Goal: Task Accomplishment & Management: Use online tool/utility

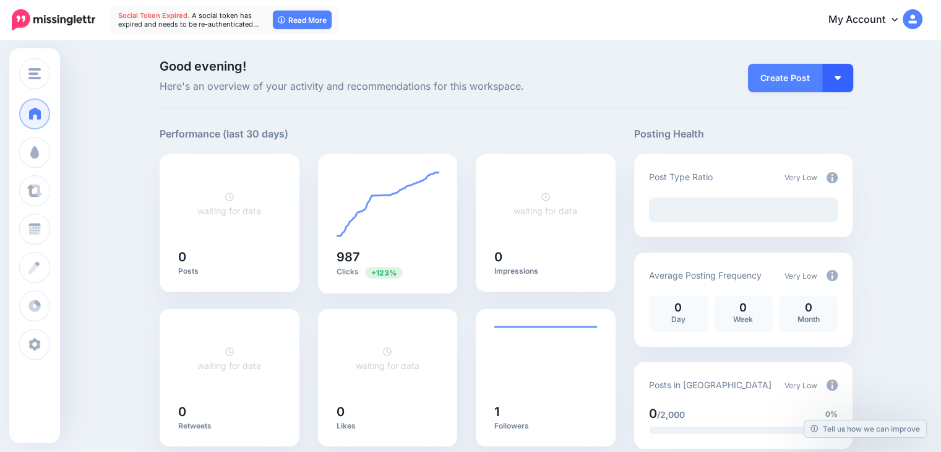
click at [850, 74] on button "button" at bounding box center [838, 78] width 31 height 28
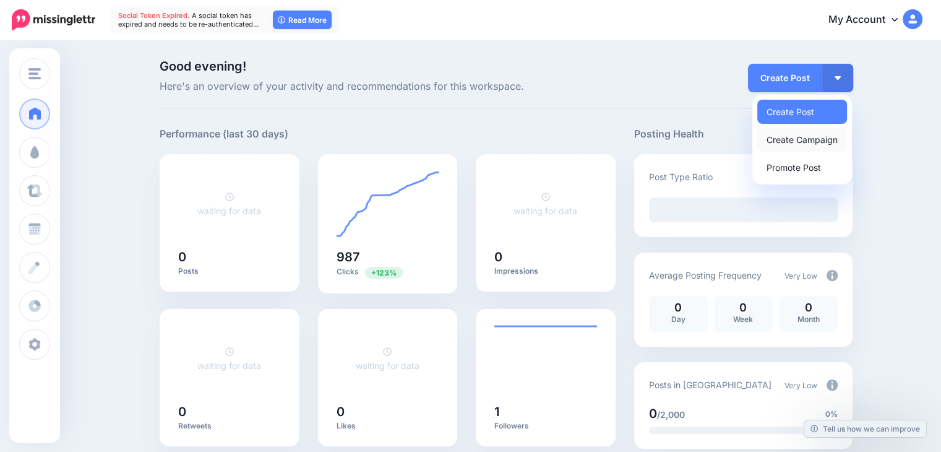
click at [830, 132] on link "Create Campaign" at bounding box center [803, 140] width 90 height 24
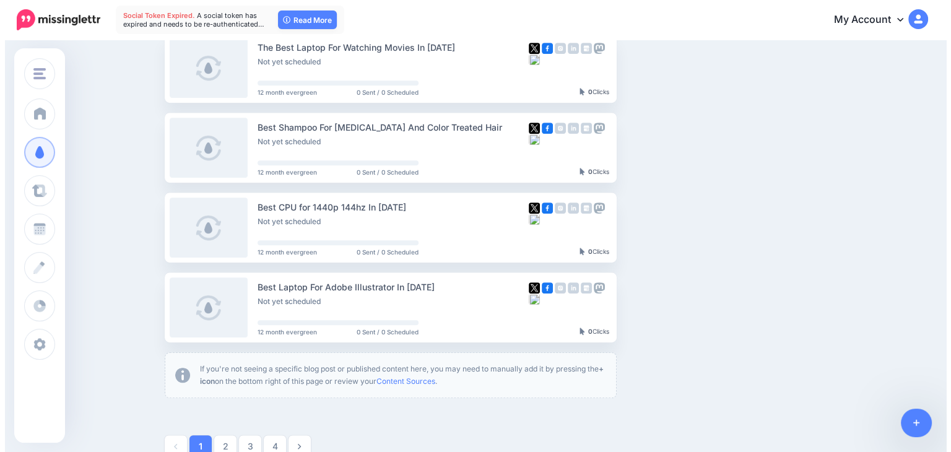
scroll to position [740, 0]
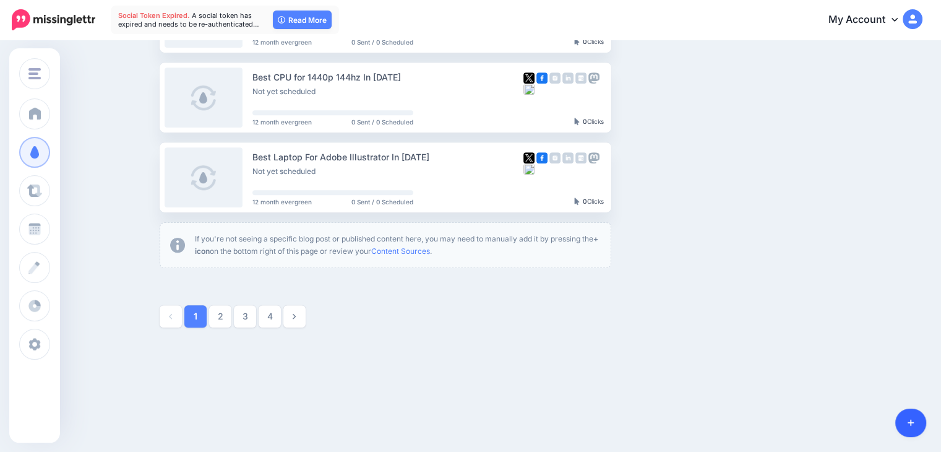
click at [911, 425] on icon at bounding box center [911, 423] width 7 height 7
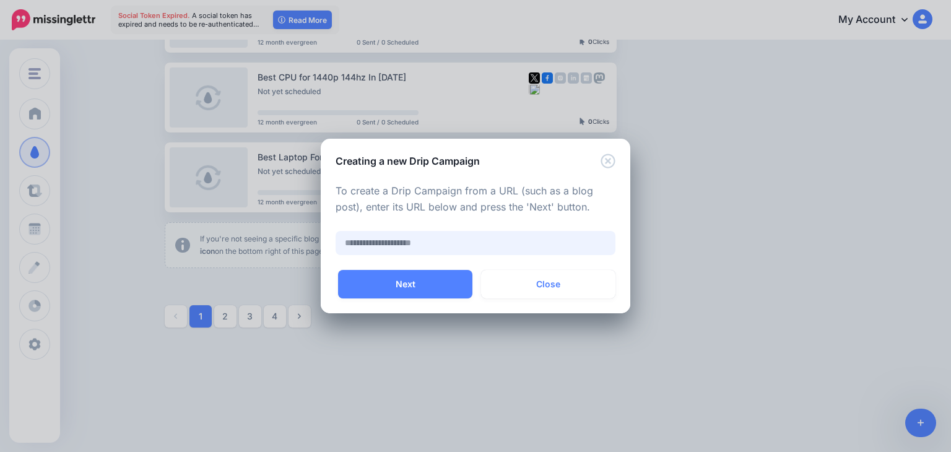
paste input "**********"
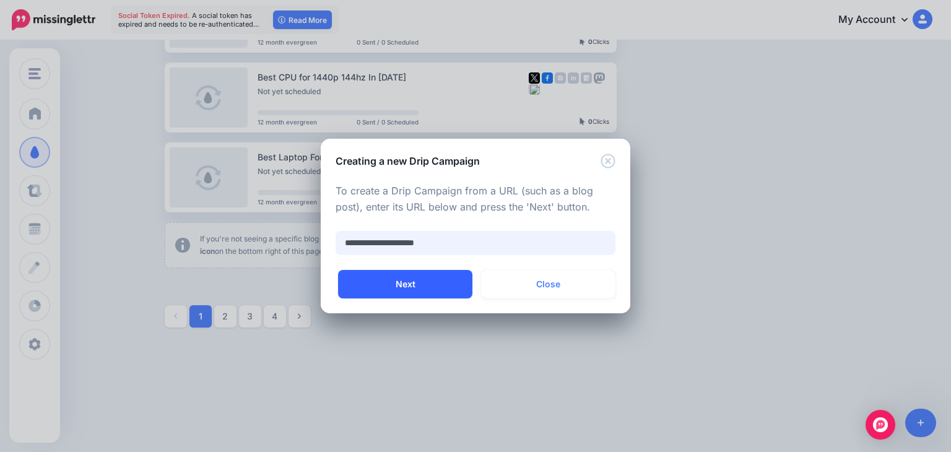
type input "**********"
click at [431, 275] on button "Next" at bounding box center [405, 284] width 134 height 28
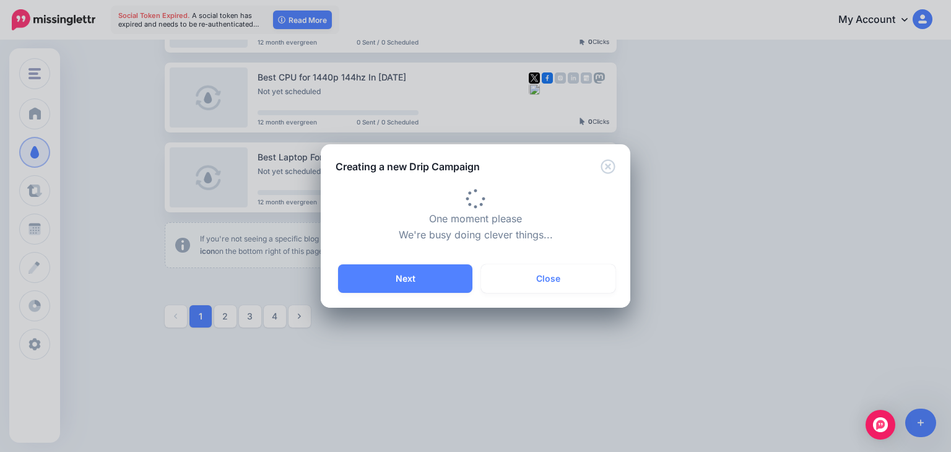
type input "**********"
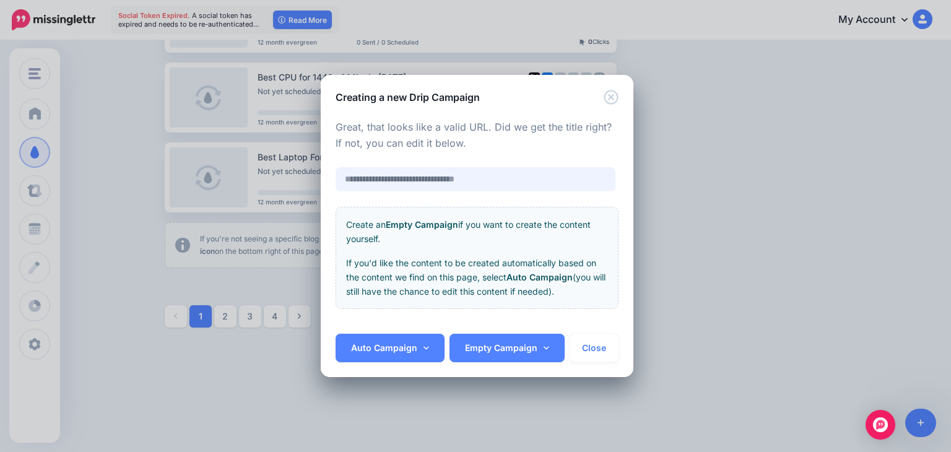
scroll to position [0, 0]
type input "**********"
click at [437, 345] on link "Auto Campaign" at bounding box center [389, 348] width 109 height 28
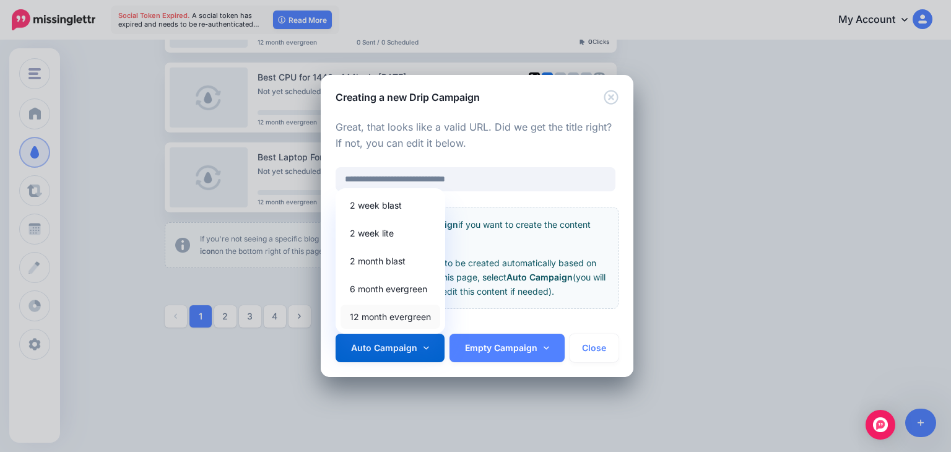
click at [431, 318] on link "12 month evergreen" at bounding box center [390, 317] width 100 height 24
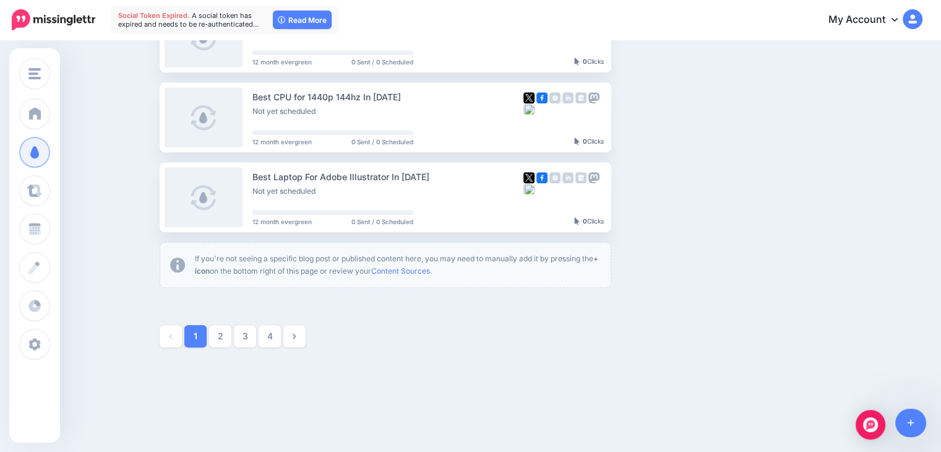
scroll to position [730, 0]
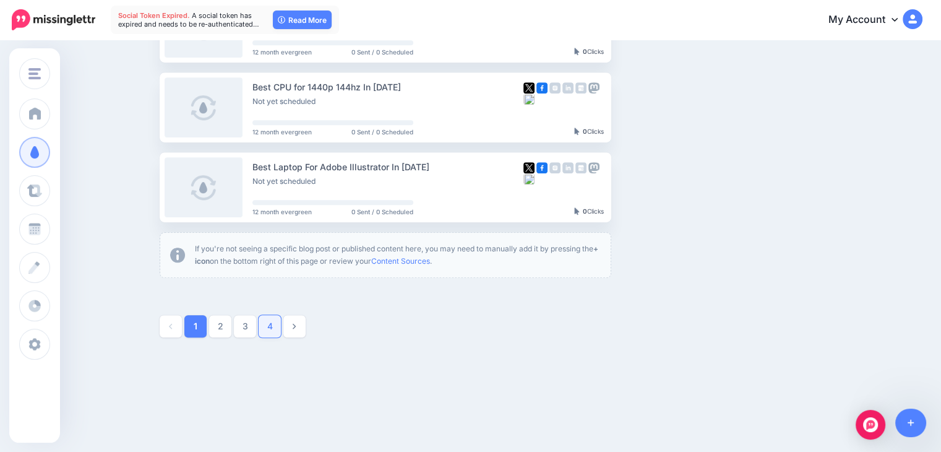
click at [280, 333] on link "4" at bounding box center [270, 326] width 22 height 22
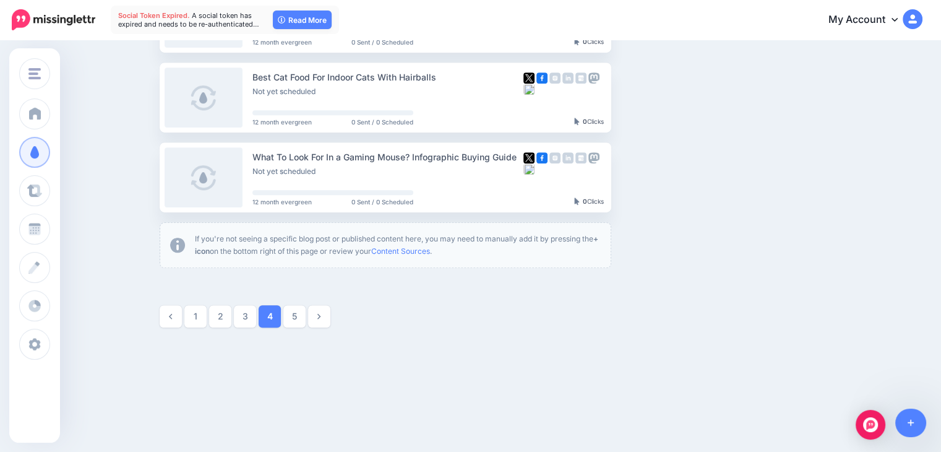
scroll to position [692, 0]
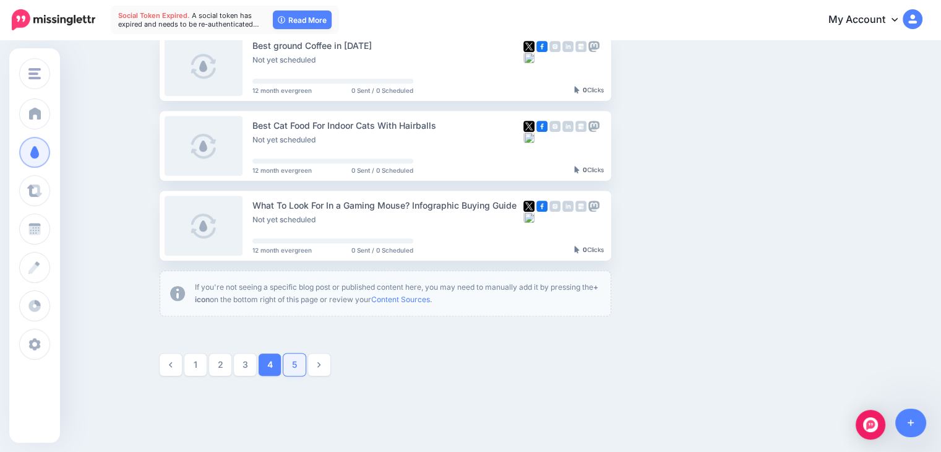
click at [306, 370] on link "5" at bounding box center [294, 364] width 22 height 22
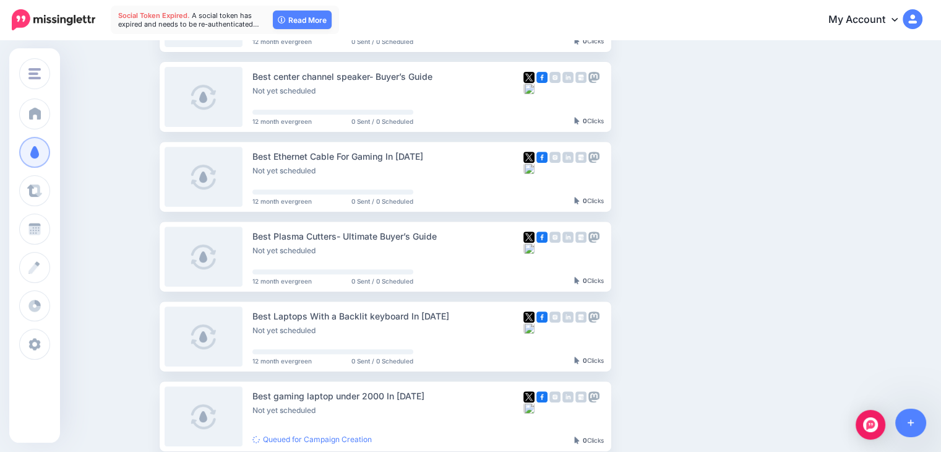
scroll to position [0, 0]
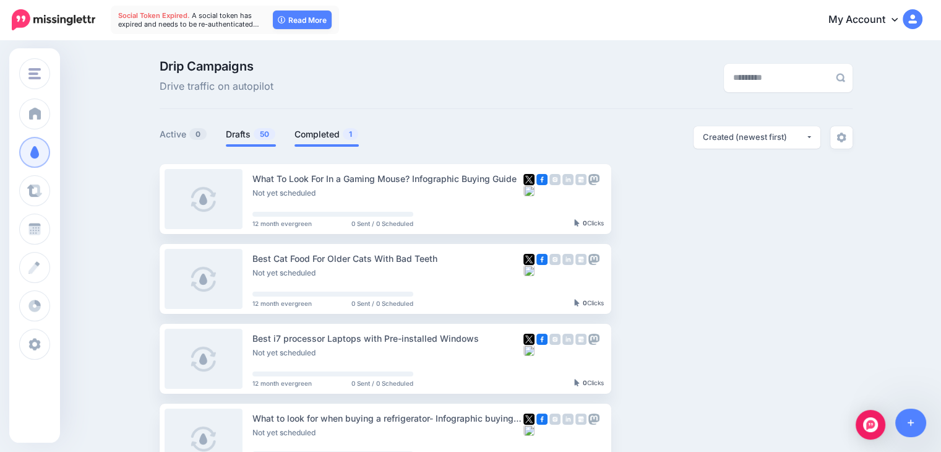
click at [324, 134] on link "Completed 1" at bounding box center [327, 134] width 64 height 15
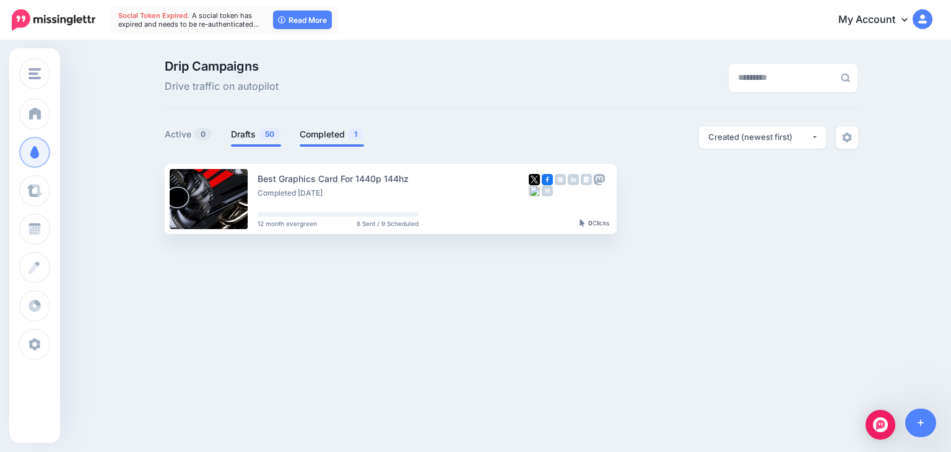
click at [248, 136] on link "Drafts 50" at bounding box center [256, 134] width 50 height 15
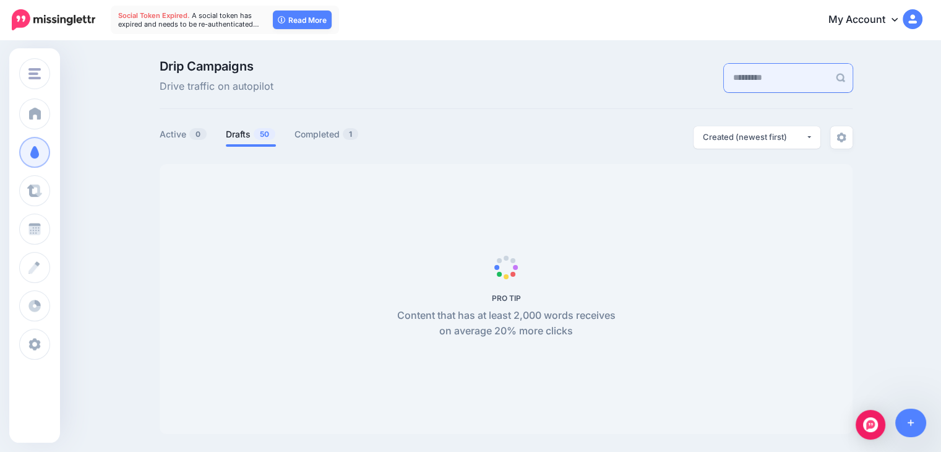
click at [781, 70] on input "text" at bounding box center [776, 78] width 105 height 28
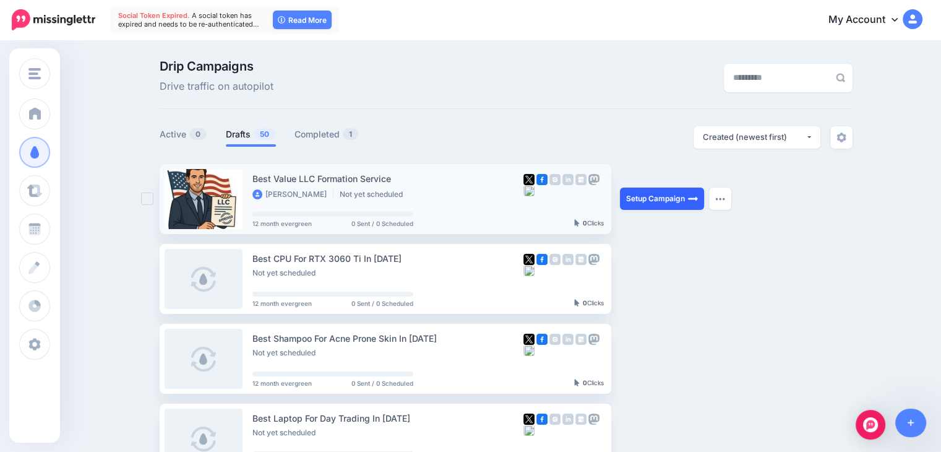
click at [662, 196] on link "Setup Campaign" at bounding box center [662, 199] width 84 height 22
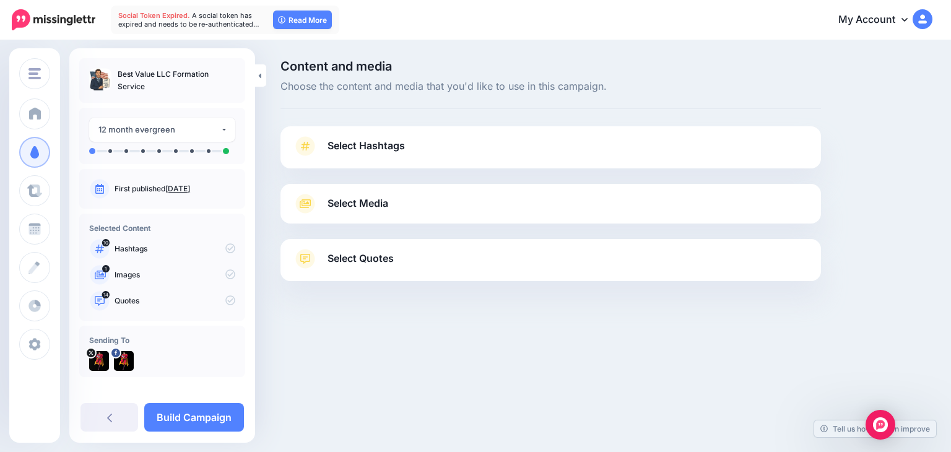
click at [532, 149] on link "Select Hashtags" at bounding box center [551, 152] width 516 height 32
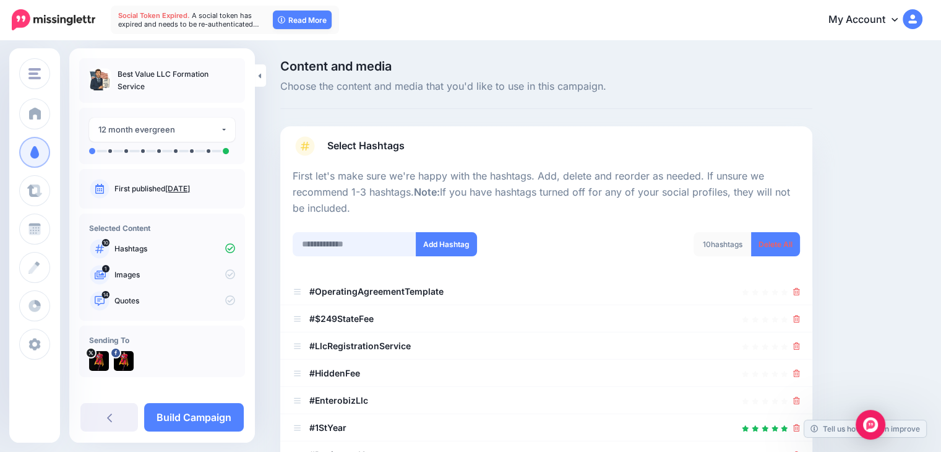
click at [391, 237] on input "text" at bounding box center [355, 244] width 124 height 24
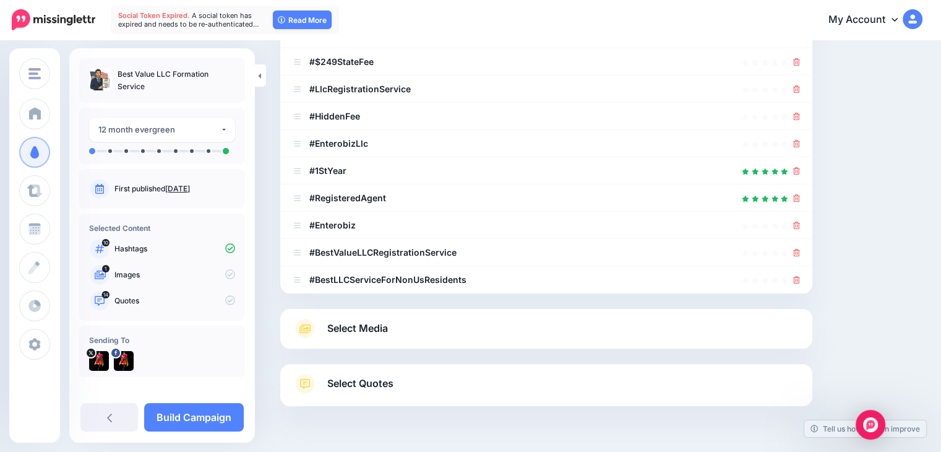
scroll to position [292, 0]
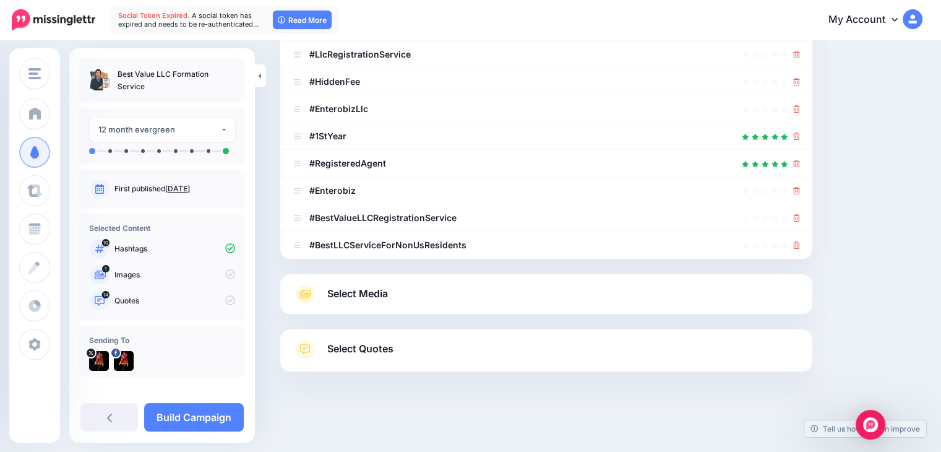
type input "*********"
click at [699, 339] on link "Select Quotes" at bounding box center [547, 355] width 508 height 32
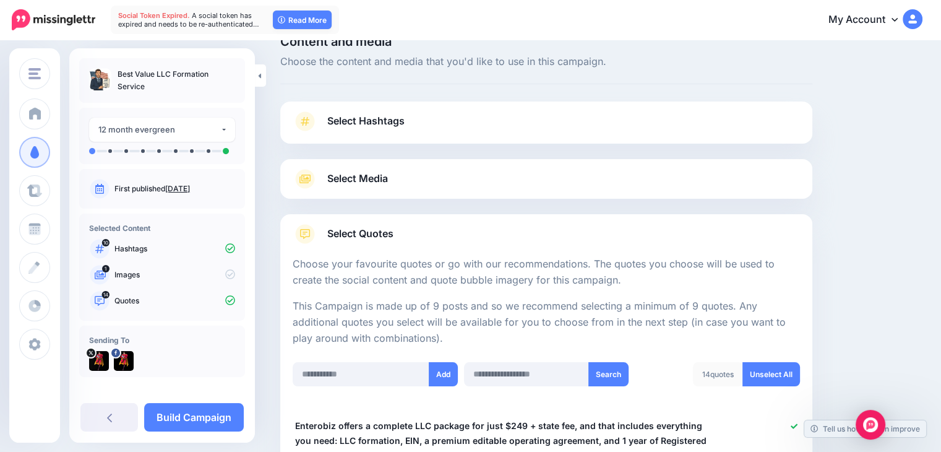
scroll to position [0, 0]
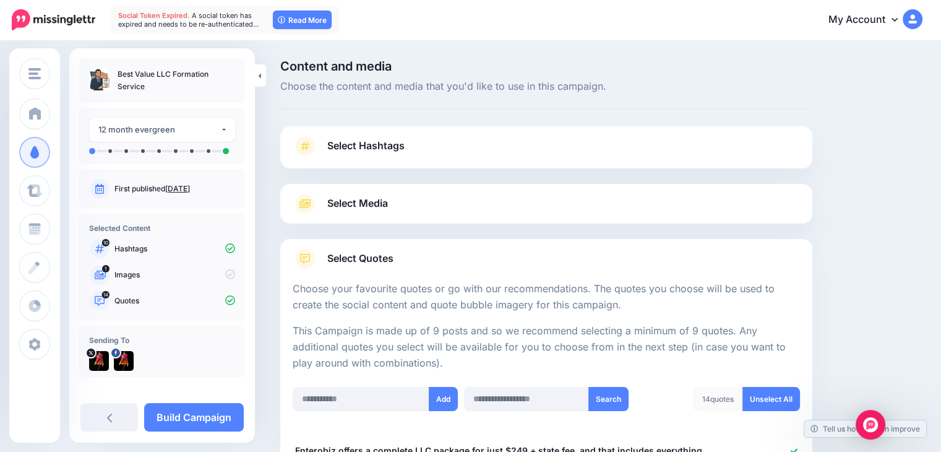
click at [535, 201] on link "Select Media" at bounding box center [547, 204] width 508 height 20
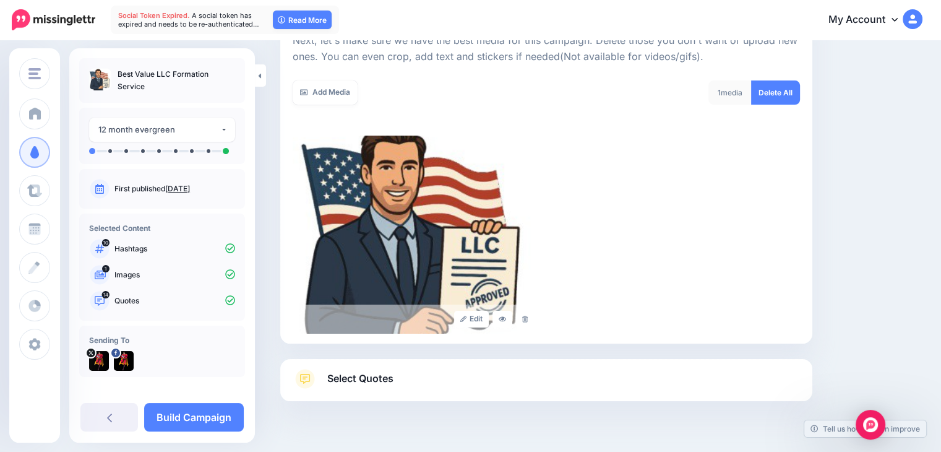
scroll to position [216, 0]
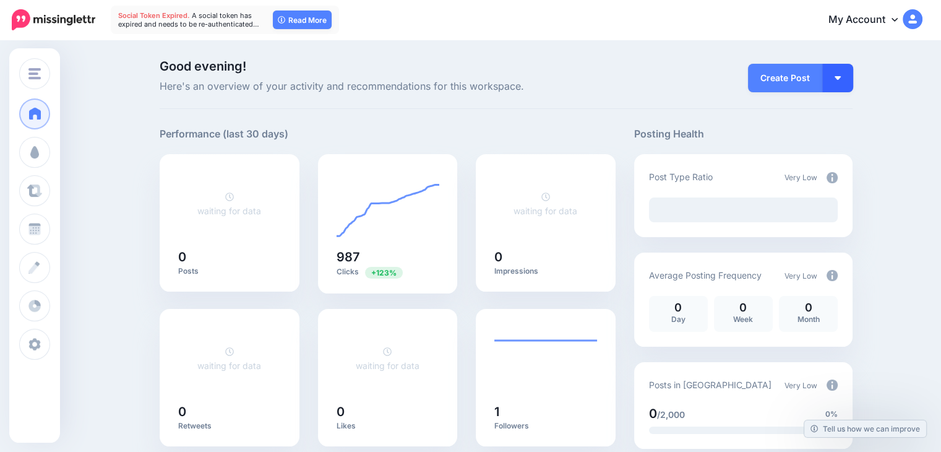
click at [843, 70] on button "button" at bounding box center [838, 78] width 31 height 28
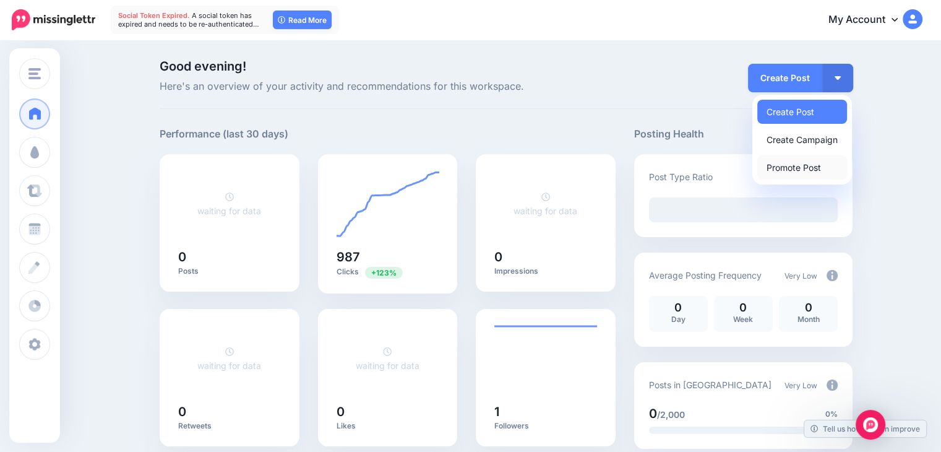
click at [819, 170] on link "Promote Post" at bounding box center [803, 167] width 90 height 24
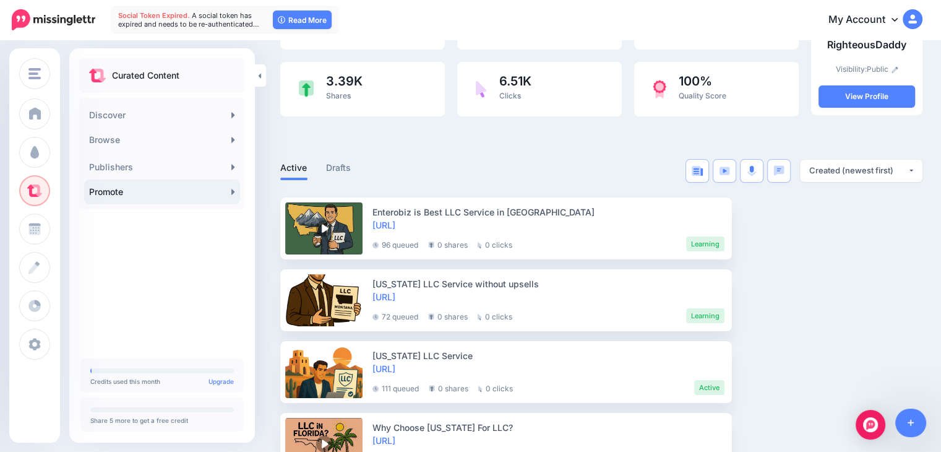
scroll to position [149, 0]
